Goal: Information Seeking & Learning: Learn about a topic

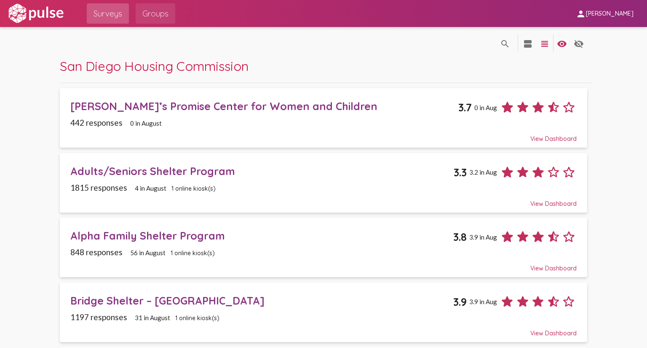
click at [158, 13] on span "Groups" at bounding box center [155, 13] width 26 height 15
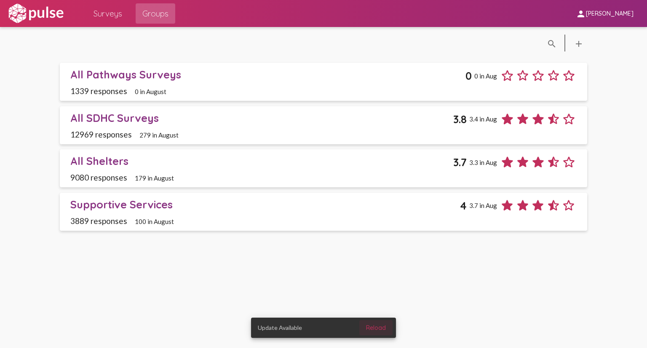
click at [383, 329] on span "Reload" at bounding box center [376, 328] width 20 height 8
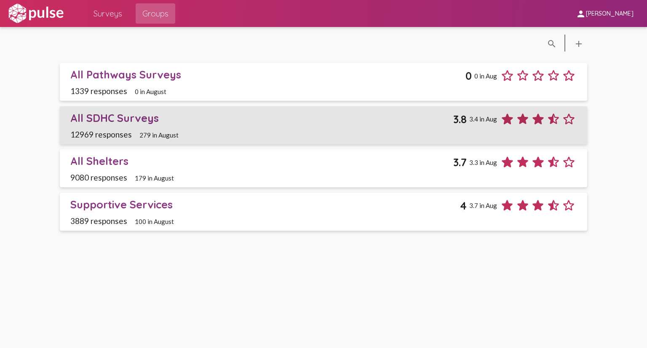
click at [137, 115] on div "All SDHC Surveys" at bounding box center [261, 117] width 383 height 13
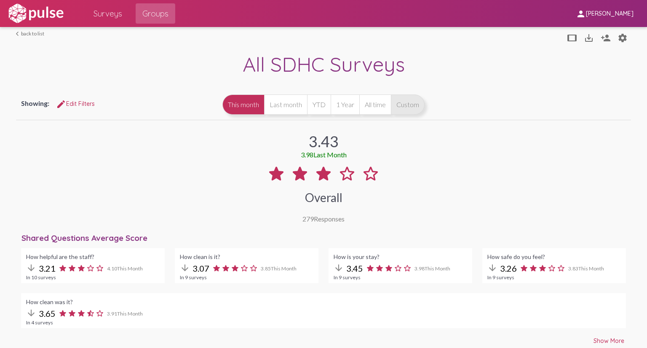
click at [411, 104] on button "Custom" at bounding box center [408, 104] width 34 height 20
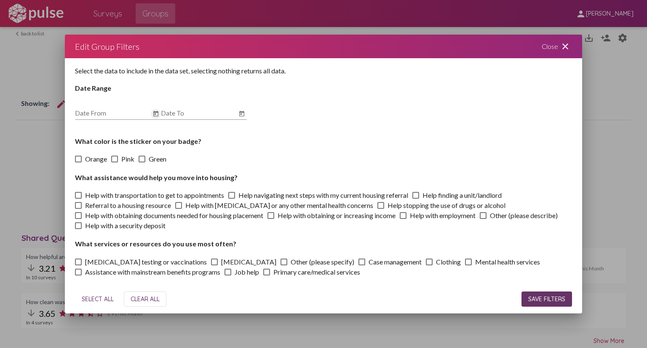
click at [157, 113] on icon "Open calendar" at bounding box center [156, 114] width 7 height 10
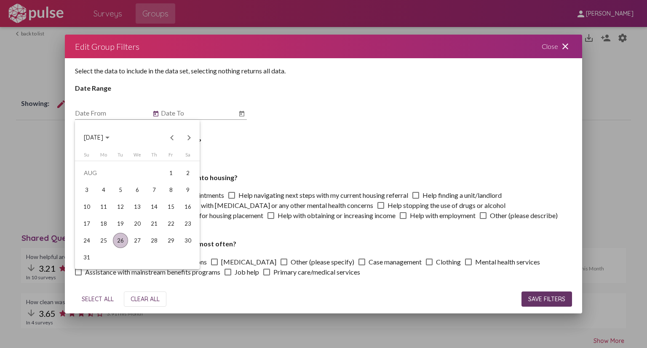
click at [110, 139] on span "[DATE]" at bounding box center [97, 137] width 26 height 8
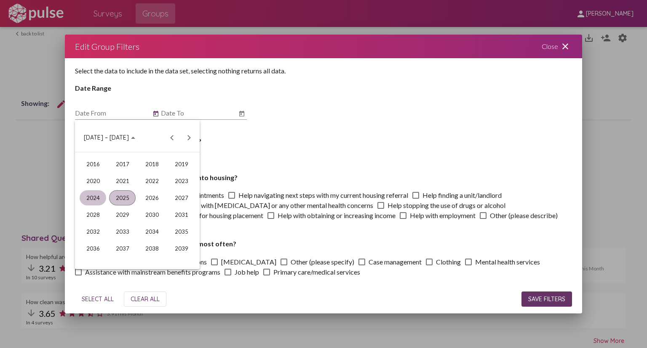
click at [98, 198] on div "2024" at bounding box center [93, 197] width 27 height 15
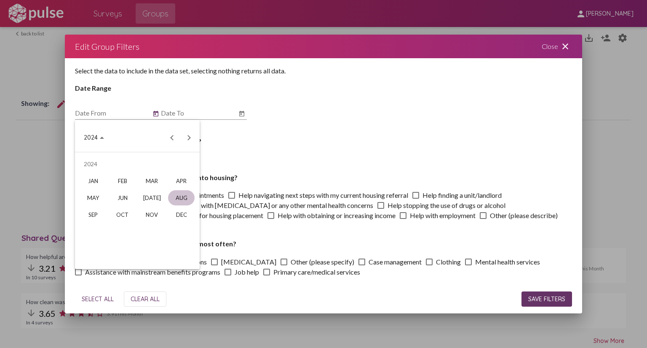
click at [184, 199] on div "AUG" at bounding box center [181, 197] width 27 height 15
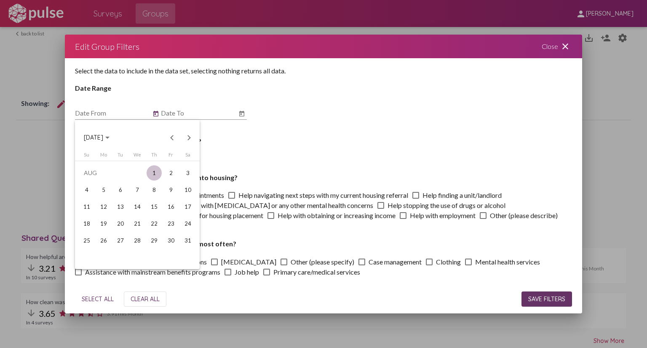
click at [152, 173] on div "1" at bounding box center [154, 172] width 15 height 15
type input "[DATE]"
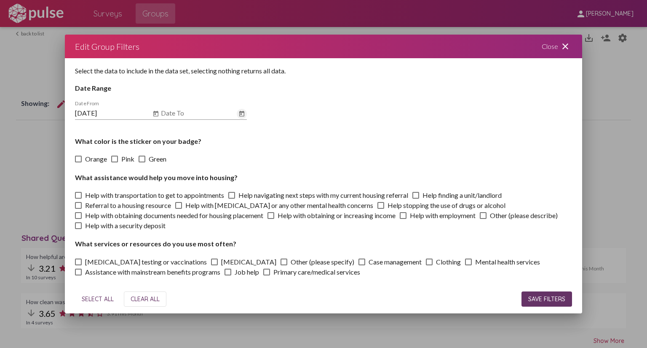
click at [241, 113] on icon "Open calendar" at bounding box center [241, 113] width 5 height 5
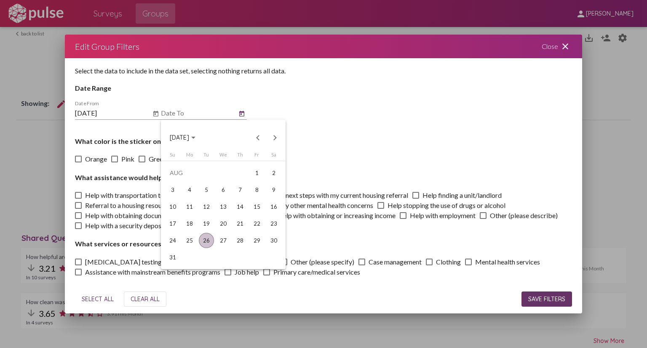
click at [204, 238] on div "26" at bounding box center [206, 240] width 15 height 15
type input "[DATE]"
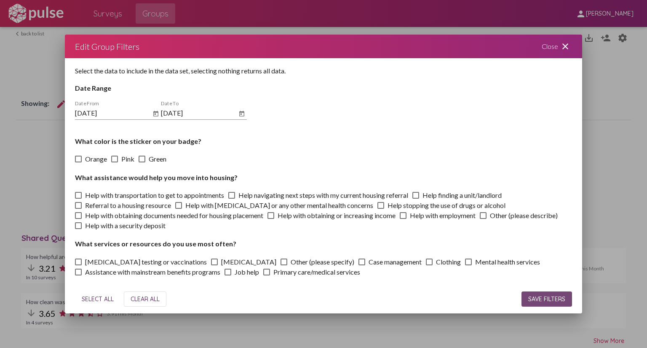
click at [557, 295] on span "SAVE FILTERS" at bounding box center [546, 299] width 37 height 8
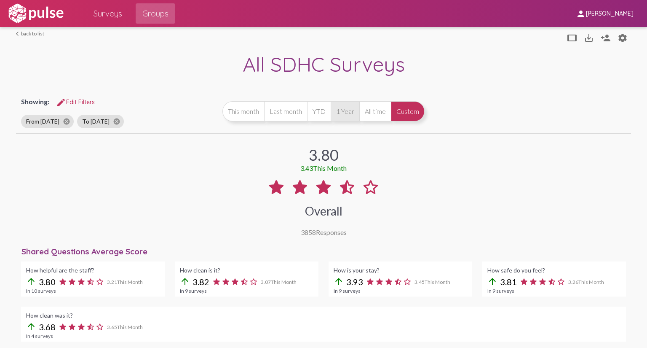
click at [350, 110] on button "1 Year" at bounding box center [345, 111] width 29 height 20
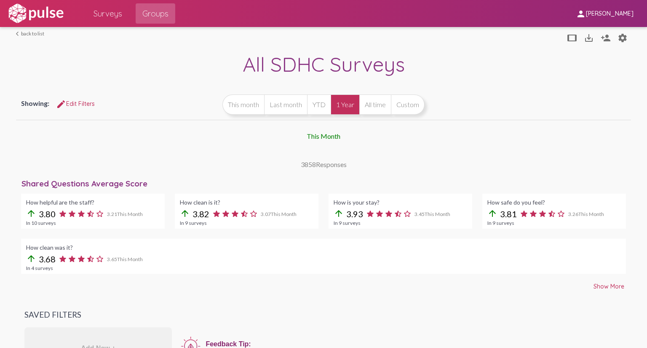
click at [332, 166] on div "3858 Responses" at bounding box center [324, 164] width 46 height 8
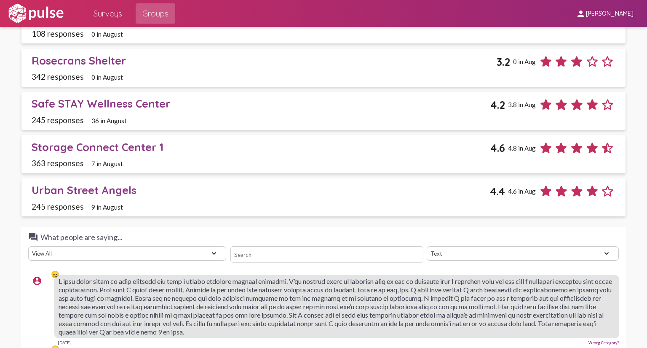
scroll to position [1225, 0]
click at [221, 252] on select "View All Positive Neutral Negative Happy Meh Suggestions Angry Disgust Sadness …" at bounding box center [127, 254] width 198 height 14
click at [282, 248] on input at bounding box center [327, 255] width 193 height 16
click at [486, 248] on select "Text Word Cloud" at bounding box center [523, 254] width 192 height 14
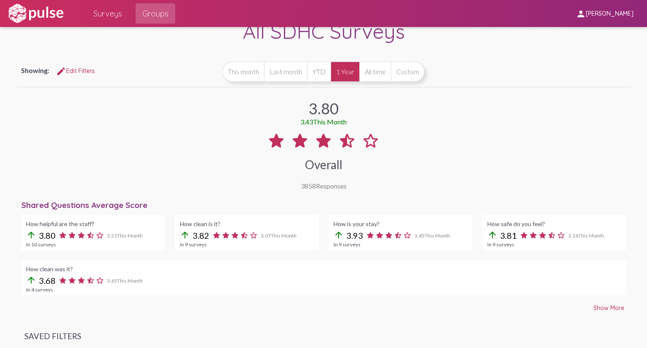
scroll to position [0, 0]
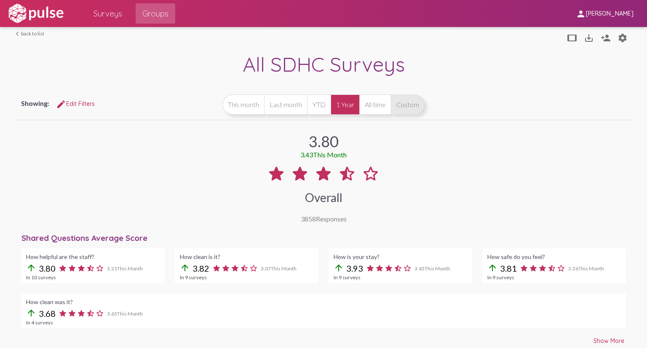
click at [407, 105] on button "Custom" at bounding box center [408, 104] width 34 height 20
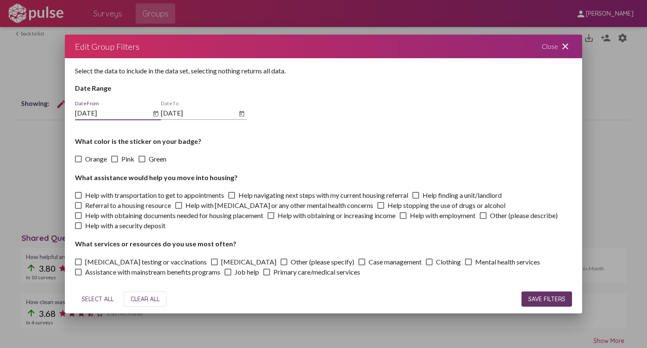
click at [555, 300] on span "SAVE FILTERS" at bounding box center [546, 299] width 37 height 8
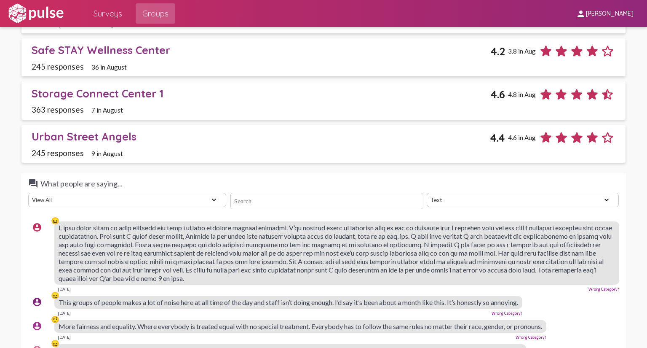
click at [208, 195] on select "View All Positive Neutral Negative Happy Meh Suggestions Angry Disgust Sadness …" at bounding box center [127, 200] width 198 height 14
click at [28, 193] on select "View All Positive Neutral Negative Happy Meh Suggestions Angry Disgust Sadness …" at bounding box center [127, 200] width 198 height 14
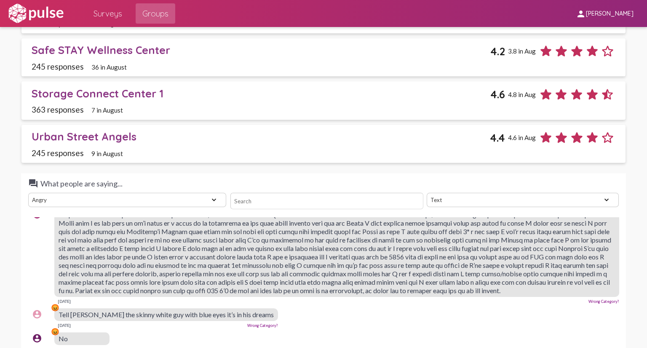
scroll to position [2360, 0]
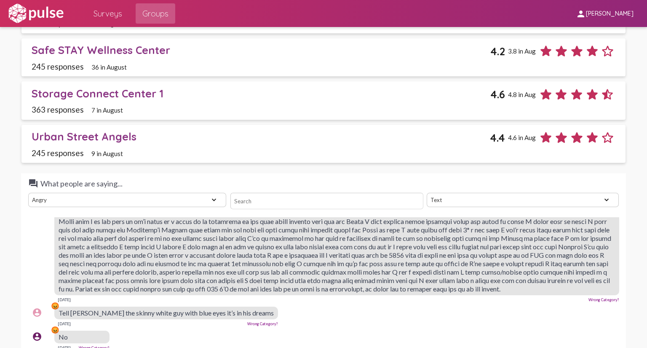
click at [213, 193] on select "View All Positive Neutral Negative Happy Meh Suggestions Angry Disgust Sadness …" at bounding box center [127, 200] width 198 height 14
select select "Negative"
click at [28, 193] on select "View All Positive Neutral Negative Happy Meh Suggestions Angry Disgust Sadness …" at bounding box center [127, 200] width 198 height 14
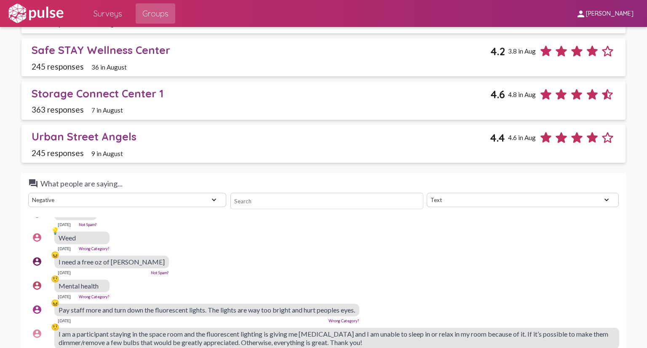
scroll to position [337, 0]
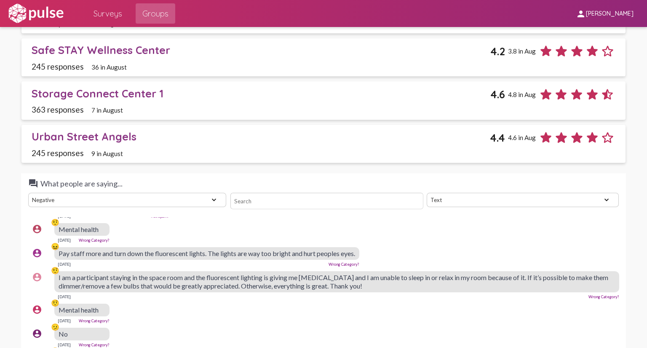
click at [414, 305] on div "account_circle 🤨 Mental health [DATE] Wrong Category?" at bounding box center [325, 313] width 595 height 27
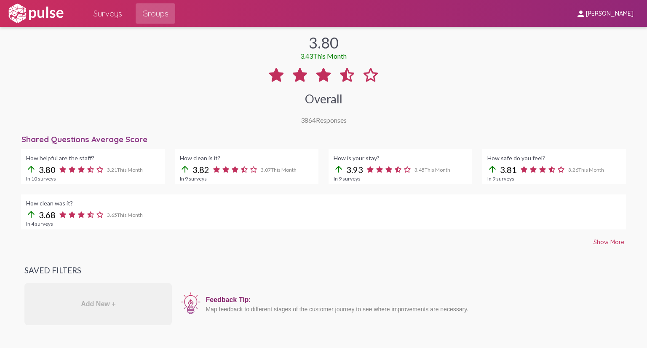
scroll to position [0, 0]
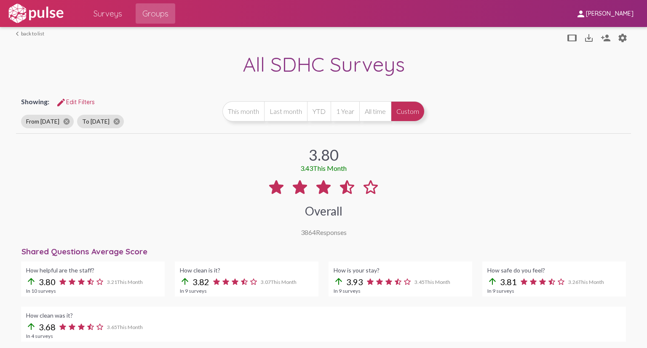
click at [314, 322] on div "arrow_upward 3.68 3.65 This Month" at bounding box center [323, 326] width 595 height 11
